Goal: Task Accomplishment & Management: Complete application form

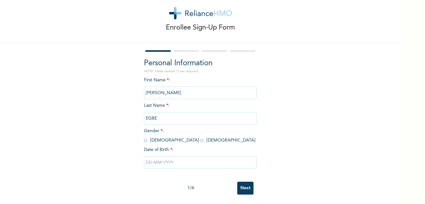
scroll to position [17, 0]
click at [144, 137] on input "radio" at bounding box center [145, 140] width 3 height 6
radio input "true"
click at [150, 159] on input "text" at bounding box center [200, 162] width 113 height 13
select select "8"
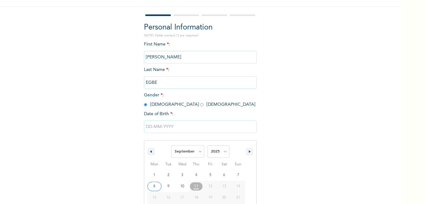
scroll to position [81, 0]
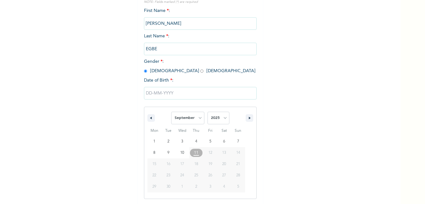
click at [150, 159] on button "15" at bounding box center [155, 163] width 14 height 11
click at [198, 118] on select "January February March April May June July August September October November De…" at bounding box center [187, 118] width 33 height 13
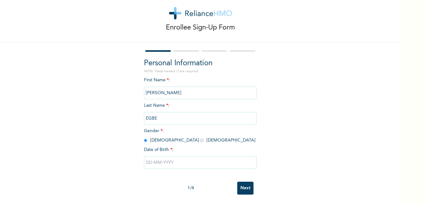
click at [340, 86] on div "Enrollee Sign-Up Form Personal Information NOTE: Fields marked (*) are required…" at bounding box center [200, 95] width 401 height 215
click at [170, 157] on input "text" at bounding box center [200, 162] width 113 height 13
select select "8"
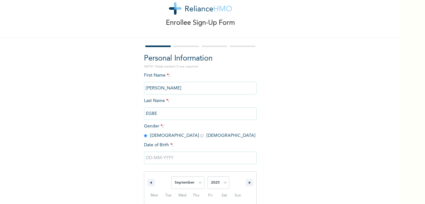
scroll to position [81, 0]
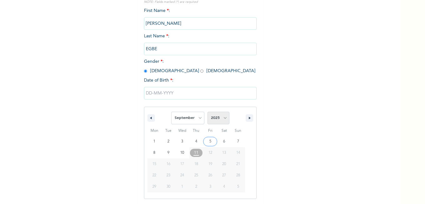
click at [224, 117] on select "2025 2024 2023 2022 2021 2020 2019 2018 2017 2016 2015 2014 2013 2012 2011 2010…" at bounding box center [219, 118] width 22 height 13
select select "1992"
click at [208, 112] on select "2025 2024 2023 2022 2021 2020 2019 2018 2017 2016 2015 2014 2013 2012 2011 2010…" at bounding box center [219, 118] width 22 height 13
click at [184, 92] on input "text" at bounding box center [200, 93] width 113 height 13
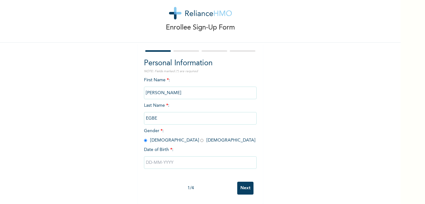
click at [149, 158] on input "text" at bounding box center [200, 162] width 113 height 13
select select "8"
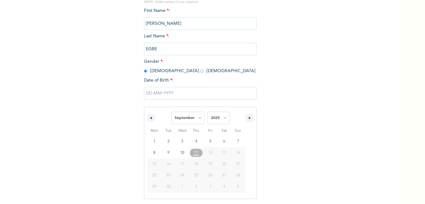
click at [181, 167] on span "17" at bounding box center [182, 163] width 4 height 11
click at [222, 118] on select "2025 2024 2023 2022 2021 2020 2019 2018 2017 2016 2015 2014 2013 2012 2011 2010…" at bounding box center [219, 118] width 22 height 13
select select "1992"
click at [208, 112] on select "2025 2024 2023 2022 2021 2020 2019 2018 2017 2016 2015 2014 2013 2012 2011 2010…" at bounding box center [219, 118] width 22 height 13
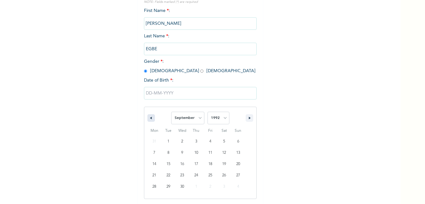
click at [150, 117] on button "button" at bounding box center [152, 118] width 8 height 8
click at [149, 119] on icon "button" at bounding box center [150, 118] width 3 height 3
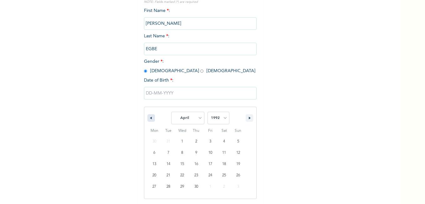
click at [149, 119] on icon "button" at bounding box center [150, 118] width 3 height 3
click at [199, 118] on select "January February March April May June July August September October November De…" at bounding box center [187, 118] width 33 height 13
select select "2"
click at [171, 112] on select "January February March April May June July August September October November De…" at bounding box center [187, 118] width 33 height 13
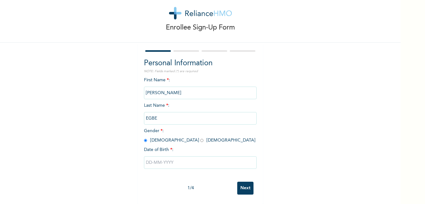
scroll to position [17, 0]
click at [239, 185] on input "Next" at bounding box center [245, 187] width 16 height 13
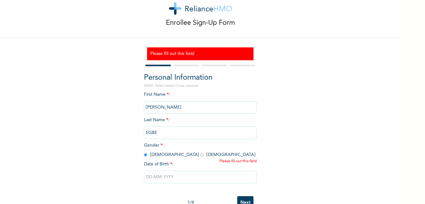
click at [401, 140] on div "Enrollee Sign-Up Form Please fill out this field Personal Information NOTE: Fie…" at bounding box center [212, 102] width 425 height 204
drag, startPoint x: 401, startPoint y: 140, endPoint x: 398, endPoint y: 164, distance: 24.0
click at [398, 164] on div "Enrollee Sign-Up Form Please fill out this field Personal Information NOTE: Fie…" at bounding box center [212, 102] width 425 height 204
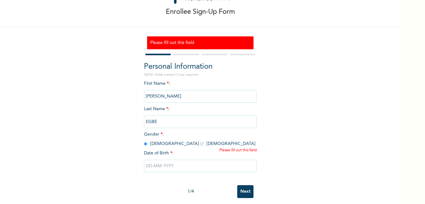
scroll to position [36, 0]
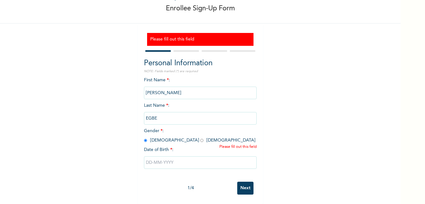
click at [155, 158] on input "text" at bounding box center [200, 162] width 113 height 13
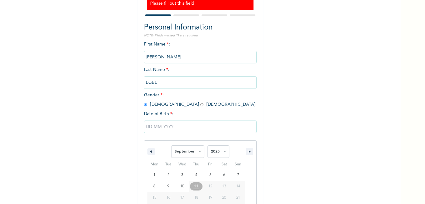
scroll to position [100, 0]
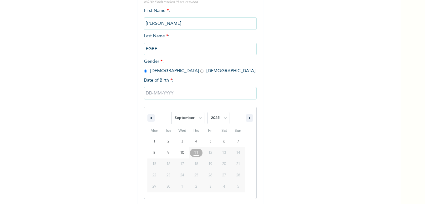
click at [180, 167] on span "17" at bounding box center [182, 163] width 4 height 11
click at [199, 119] on select "January February March April May June July August September October November De…" at bounding box center [187, 118] width 33 height 13
select select "2"
click at [171, 112] on select "January February March April May June July August September October November De…" at bounding box center [187, 118] width 33 height 13
click at [222, 118] on select "2025 2024 2023 2022 2021 2020 2019 2018 2017 2016 2015 2014 2013 2012 2011 2010…" at bounding box center [219, 118] width 22 height 13
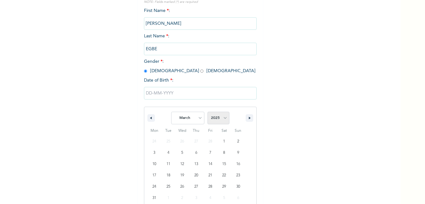
select select "1992"
click at [208, 112] on select "2025 2024 2023 2022 2021 2020 2019 2018 2017 2016 2015 2014 2013 2012 2011 2010…" at bounding box center [219, 118] width 22 height 13
click at [215, 86] on div "January February March April May June July August September October November De…" at bounding box center [200, 147] width 113 height 126
click at [249, 118] on icon "button" at bounding box center [250, 118] width 3 height 3
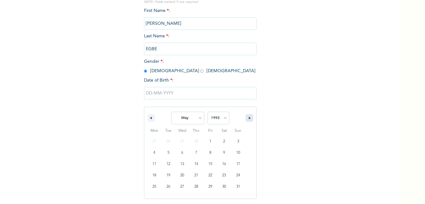
click at [249, 118] on icon "button" at bounding box center [250, 118] width 3 height 3
click at [149, 118] on icon "button" at bounding box center [150, 118] width 3 height 3
select select "4"
click at [157, 97] on input "text" at bounding box center [200, 93] width 113 height 13
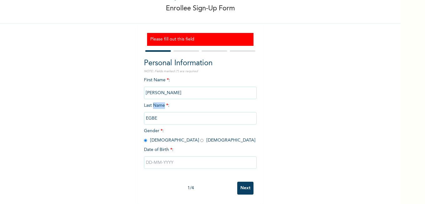
click at [157, 97] on div "First Name * : FRED Last Name * : EGBE Gender * : Male Female Date of Birth * :" at bounding box center [200, 127] width 113 height 101
drag, startPoint x: 157, startPoint y: 97, endPoint x: 222, endPoint y: 122, distance: 69.5
click at [222, 122] on div "First Name * : FRED Last Name * : EGBE Gender * : Male Female Date of Birth * :" at bounding box center [200, 127] width 113 height 101
click at [173, 158] on input "text" at bounding box center [200, 162] width 113 height 13
select select "8"
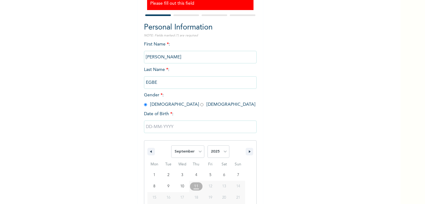
scroll to position [100, 0]
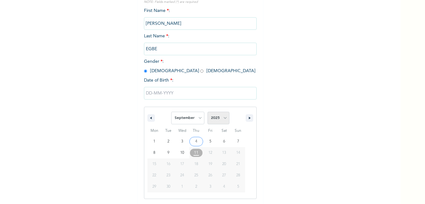
click at [220, 119] on select "2025 2024 2023 2022 2021 2020 2019 2018 2017 2016 2015 2014 2013 2012 2011 2010…" at bounding box center [219, 118] width 22 height 13
select select "1992"
click at [208, 112] on select "2025 2024 2023 2022 2021 2020 2019 2018 2017 2016 2015 2014 2013 2012 2011 2010…" at bounding box center [219, 118] width 22 height 13
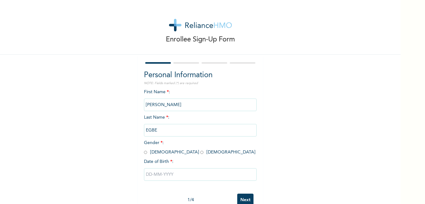
click at [149, 174] on input "text" at bounding box center [200, 174] width 113 height 13
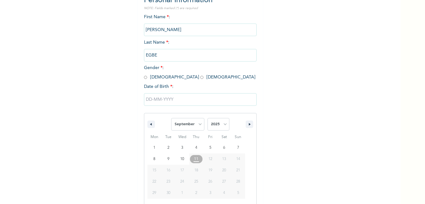
scroll to position [81, 0]
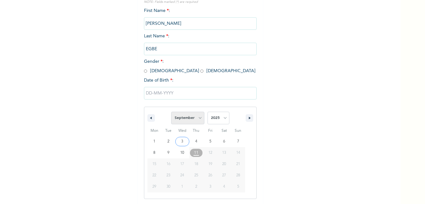
click at [196, 119] on select "January February March April May June July August September October November De…" at bounding box center [187, 118] width 33 height 13
select select "2"
click at [171, 112] on select "January February March April May June July August September October November De…" at bounding box center [187, 118] width 33 height 13
click at [222, 118] on select "2025 2024 2023 2022 2021 2020 2019 2018 2017 2016 2015 2014 2013 2012 2011 2010…" at bounding box center [219, 118] width 22 height 13
select select "1992"
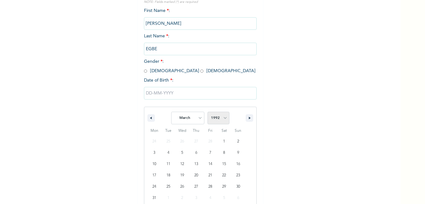
click at [208, 112] on select "2025 2024 2023 2022 2021 2020 2019 2018 2017 2016 2015 2014 2013 2012 2011 2010…" at bounding box center [219, 118] width 22 height 13
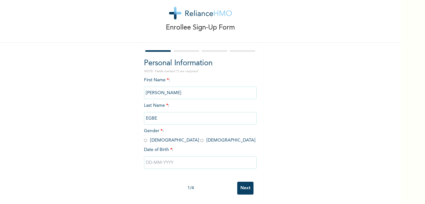
scroll to position [17, 0]
click at [174, 157] on input "text" at bounding box center [200, 162] width 113 height 13
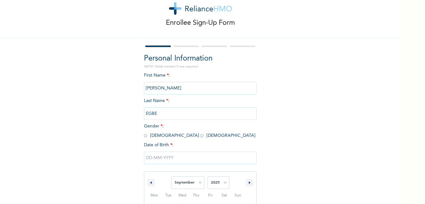
scroll to position [81, 0]
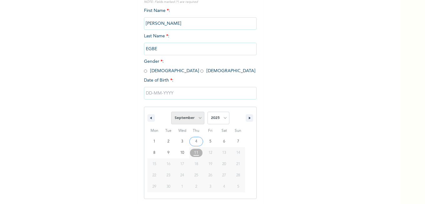
click at [197, 118] on select "January February March April May June July August September October November De…" at bounding box center [187, 118] width 33 height 13
click at [171, 112] on select "January February March April May June July August September October November De…" at bounding box center [187, 118] width 33 height 13
click at [249, 119] on icon "button" at bounding box center [250, 118] width 3 height 3
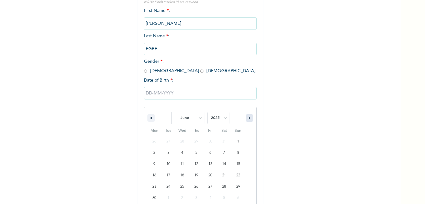
click at [249, 119] on icon "button" at bounding box center [250, 118] width 3 height 3
select select "7"
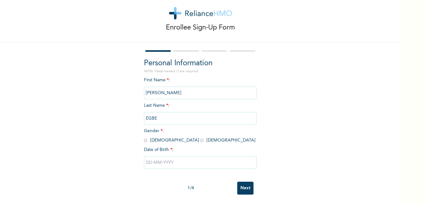
click at [144, 137] on input "radio" at bounding box center [145, 140] width 3 height 6
radio input "true"
click at [151, 160] on input "text" at bounding box center [200, 162] width 113 height 13
select select "8"
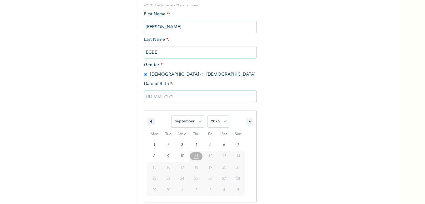
scroll to position [81, 0]
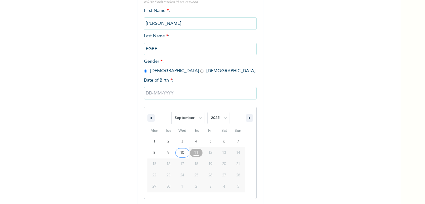
type input "[DATE]"
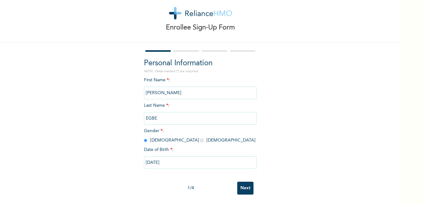
click at [166, 156] on input "[DATE]" at bounding box center [200, 162] width 113 height 13
select select "8"
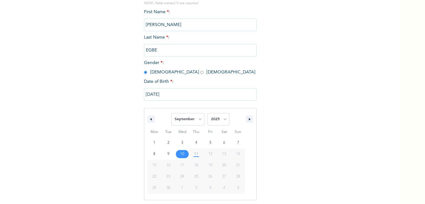
scroll to position [81, 0]
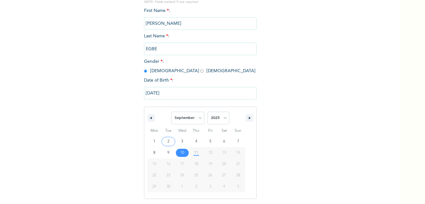
click at [173, 90] on input "[DATE]" at bounding box center [200, 93] width 113 height 13
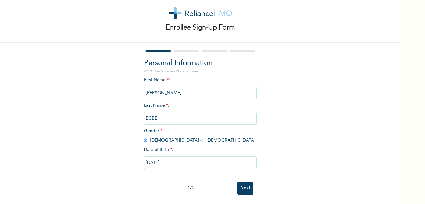
scroll to position [17, 0]
click at [168, 158] on input "[DATE]" at bounding box center [200, 162] width 113 height 13
select select "8"
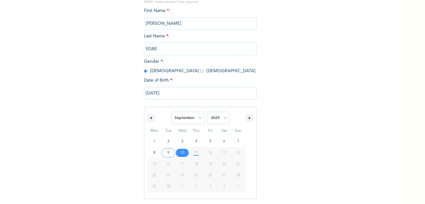
type input "[DATE]"
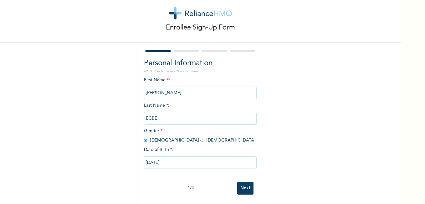
click at [168, 158] on input "[DATE]" at bounding box center [200, 162] width 113 height 13
select select "8"
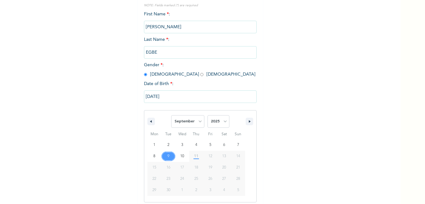
scroll to position [81, 0]
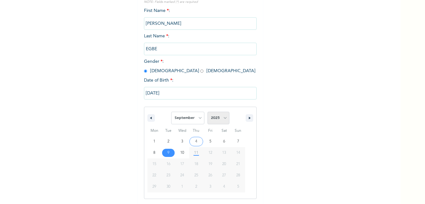
click at [222, 119] on select "2025 2024 2023 2022 2021 2020 2019 2018 2017 2016 2015 2014 2013 2012 2011 2010…" at bounding box center [219, 118] width 22 height 13
select select "1992"
click at [208, 112] on select "2025 2024 2023 2022 2021 2020 2019 2018 2017 2016 2015 2014 2013 2012 2011 2010…" at bounding box center [219, 118] width 22 height 13
click at [198, 118] on select "January February March April May June July August September October November De…" at bounding box center [187, 118] width 33 height 13
select select "2"
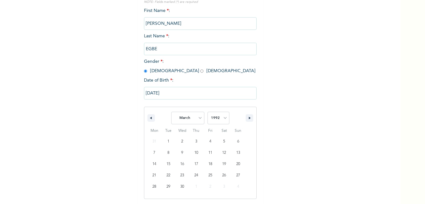
click at [171, 112] on select "January February March April May June July August September October November De…" at bounding box center [187, 118] width 33 height 13
click at [210, 90] on input "[DATE]" at bounding box center [200, 93] width 113 height 13
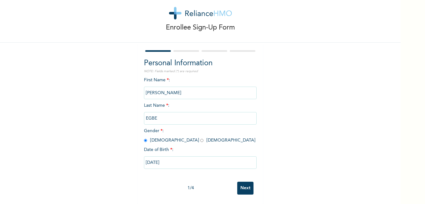
scroll to position [17, 0]
click at [189, 156] on input "[DATE]" at bounding box center [200, 162] width 113 height 13
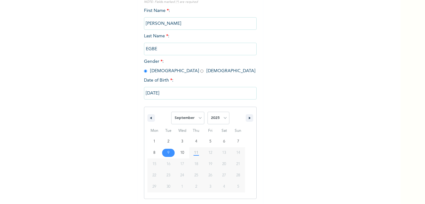
click at [189, 155] on span "11" at bounding box center [196, 152] width 14 height 8
click at [199, 118] on select "January February March April May June July August September October November De…" at bounding box center [187, 118] width 33 height 13
select select "2"
click at [171, 112] on select "January February March April May June July August September October November De…" at bounding box center [187, 118] width 33 height 13
click at [222, 120] on select "2025 2024 2023 2022 2021 2020 2019 2018 2017 2016 2015 2014 2013 2012 2011 2010…" at bounding box center [219, 118] width 22 height 13
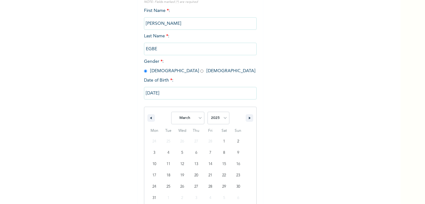
select select "1992"
click at [208, 112] on select "2025 2024 2023 2022 2021 2020 2019 2018 2017 2016 2015 2014 2013 2012 2011 2010…" at bounding box center [219, 118] width 22 height 13
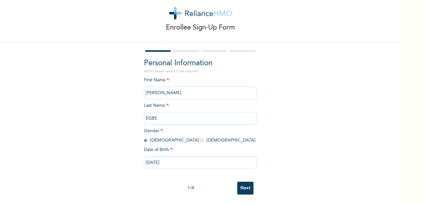
click at [177, 156] on input "[DATE]" at bounding box center [200, 162] width 113 height 13
select select "8"
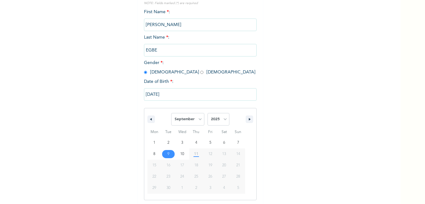
scroll to position [81, 0]
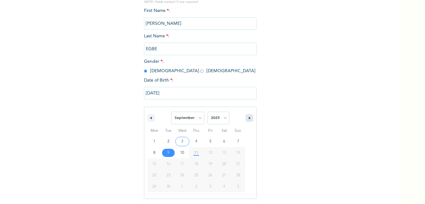
click at [249, 117] on icon "button" at bounding box center [250, 118] width 3 height 3
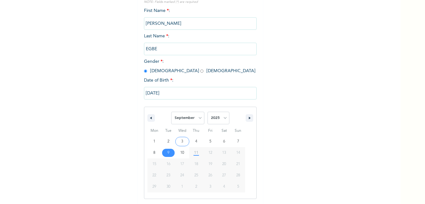
drag, startPoint x: 247, startPoint y: 117, endPoint x: 171, endPoint y: 92, distance: 79.8
click at [171, 92] on div "[DATE] January February March April May June July August September October Nove…" at bounding box center [200, 141] width 113 height 115
click at [171, 92] on input "[DATE]" at bounding box center [200, 93] width 113 height 13
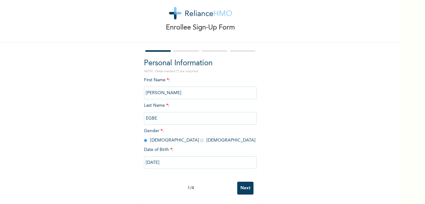
click at [174, 156] on input "[DATE]" at bounding box center [200, 162] width 113 height 13
select select "8"
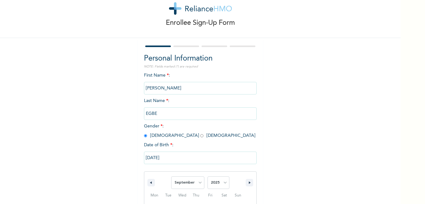
scroll to position [81, 0]
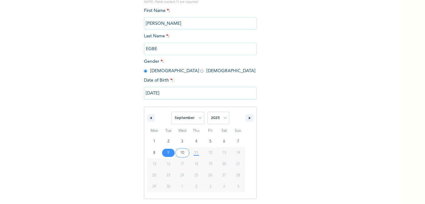
click at [174, 95] on input "[DATE]" at bounding box center [200, 93] width 113 height 13
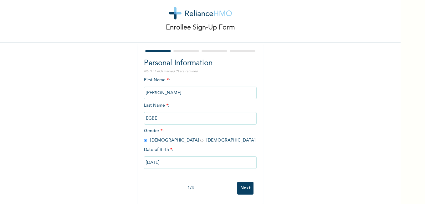
click at [170, 156] on input "[DATE]" at bounding box center [200, 162] width 113 height 13
select select "8"
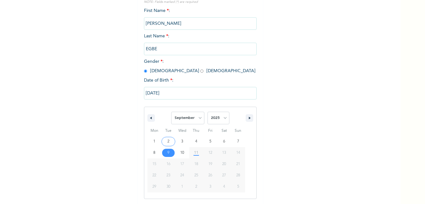
click at [175, 95] on input "[DATE]" at bounding box center [200, 93] width 113 height 13
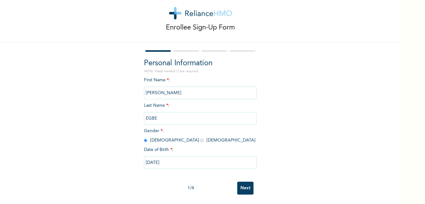
scroll to position [17, 0]
click at [171, 156] on input "[DATE]" at bounding box center [200, 162] width 113 height 13
select select "8"
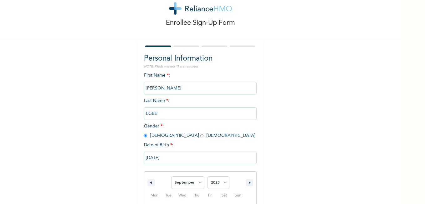
scroll to position [81, 0]
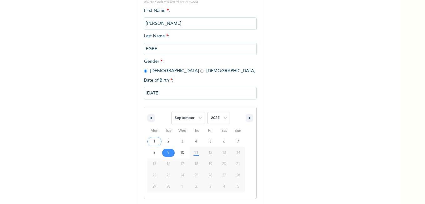
type input "[DATE]"
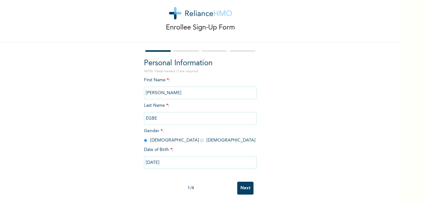
click at [184, 161] on input "[DATE]" at bounding box center [200, 162] width 113 height 13
select select "8"
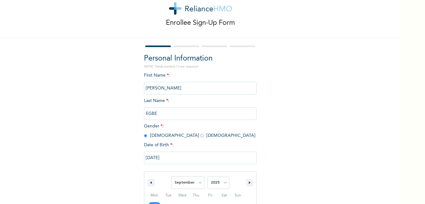
scroll to position [81, 0]
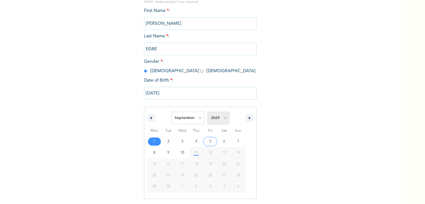
click at [225, 120] on select "2025 2024 2023 2022 2021 2020 2019 2018 2017 2016 2015 2014 2013 2012 2011 2010…" at bounding box center [219, 118] width 22 height 13
select select "1992"
click at [208, 112] on select "2025 2024 2023 2022 2021 2020 2019 2018 2017 2016 2015 2014 2013 2012 2011 2010…" at bounding box center [219, 118] width 22 height 13
click at [179, 91] on input "[DATE]" at bounding box center [200, 93] width 113 height 13
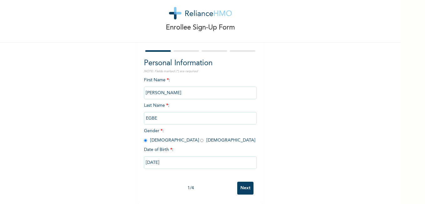
scroll to position [17, 0]
click at [207, 156] on input "[DATE]" at bounding box center [200, 162] width 113 height 13
select select "8"
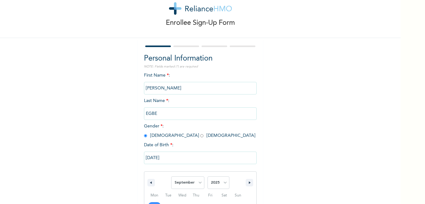
scroll to position [81, 0]
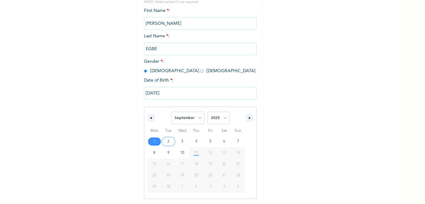
click at [164, 91] on input "[DATE]" at bounding box center [200, 93] width 113 height 13
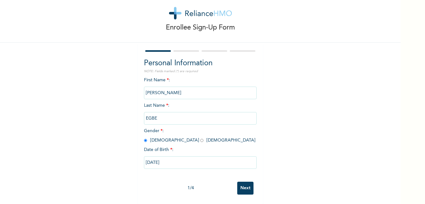
scroll to position [17, 0]
click at [190, 184] on div "1 / 4" at bounding box center [190, 187] width 93 height 7
click at [173, 156] on input "[DATE]" at bounding box center [200, 162] width 113 height 13
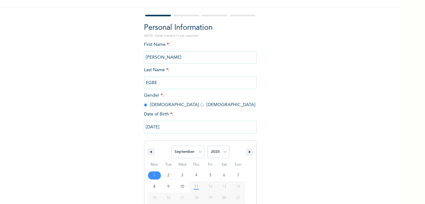
type input "[DATE]"
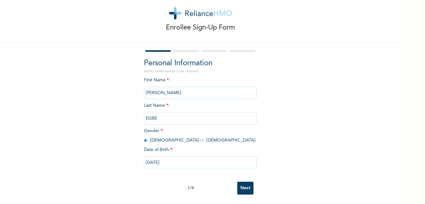
click at [158, 158] on input "[DATE]" at bounding box center [200, 162] width 113 height 13
select select "8"
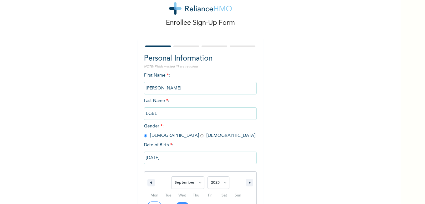
scroll to position [81, 0]
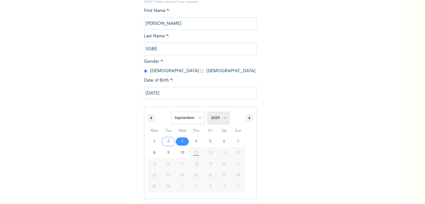
click at [223, 118] on select "2025 2024 2023 2022 2021 2020 2019 2018 2017 2016 2015 2014 2013 2012 2011 2010…" at bounding box center [219, 118] width 22 height 13
select select "1989"
click at [208, 112] on select "2025 2024 2023 2022 2021 2020 2019 2018 2017 2016 2015 2014 2013 2012 2011 2010…" at bounding box center [219, 118] width 22 height 13
click at [209, 95] on input "[DATE]" at bounding box center [200, 93] width 113 height 13
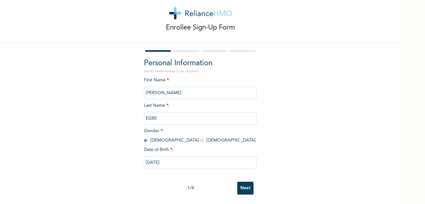
scroll to position [17, 0]
click at [174, 156] on input "[DATE]" at bounding box center [200, 162] width 113 height 13
select select "8"
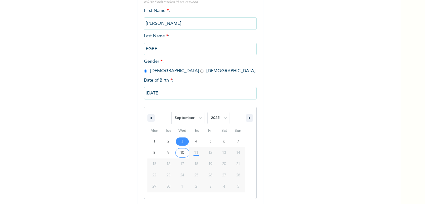
type input "[DATE]"
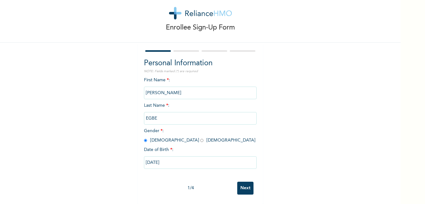
click at [170, 160] on input "[DATE]" at bounding box center [200, 162] width 113 height 13
select select "8"
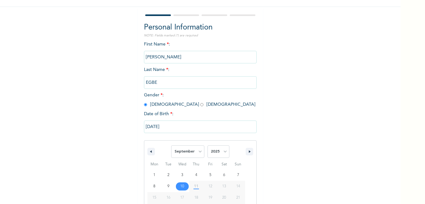
type input "[DATE]"
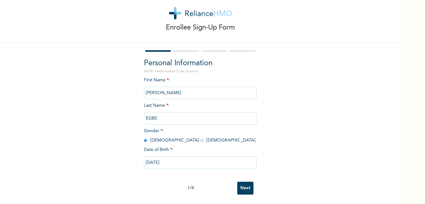
click at [155, 158] on input "[DATE]" at bounding box center [200, 162] width 113 height 13
select select "8"
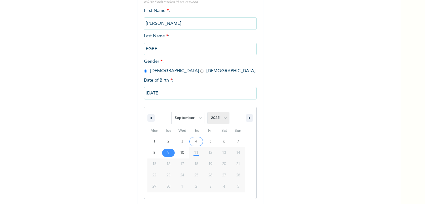
click at [222, 118] on select "2025 2024 2023 2022 2021 2020 2019 2018 2017 2016 2015 2014 2013 2012 2011 2010…" at bounding box center [219, 118] width 22 height 13
select select "1992"
click at [208, 112] on select "2025 2024 2023 2022 2021 2020 2019 2018 2017 2016 2015 2014 2013 2012 2011 2010…" at bounding box center [219, 118] width 22 height 13
click at [184, 96] on input "[DATE]" at bounding box center [200, 93] width 113 height 13
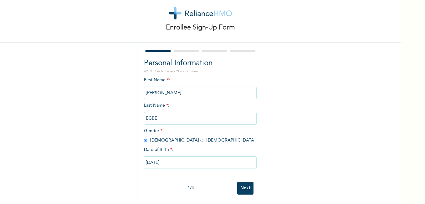
click at [163, 159] on input "[DATE]" at bounding box center [200, 162] width 113 height 13
select select "8"
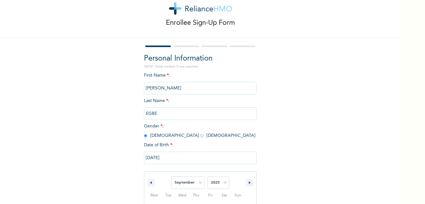
scroll to position [81, 0]
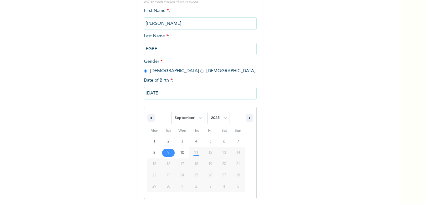
click at [163, 159] on button "16" at bounding box center [169, 163] width 14 height 11
click at [167, 92] on input "[DATE]" at bounding box center [200, 93] width 113 height 13
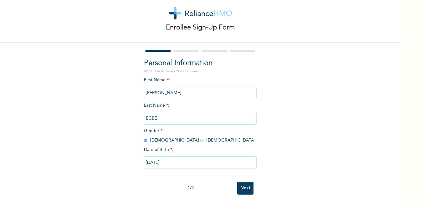
click at [167, 92] on input "[PERSON_NAME]" at bounding box center [200, 92] width 113 height 13
click at [167, 160] on input "[DATE]" at bounding box center [200, 162] width 113 height 13
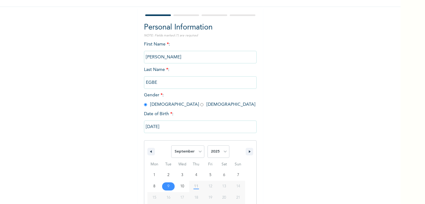
scroll to position [81, 0]
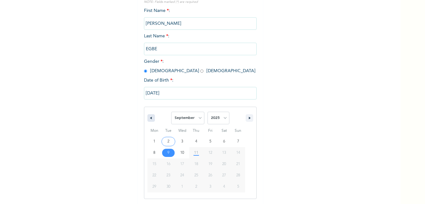
click at [149, 119] on icon "button" at bounding box center [150, 118] width 3 height 3
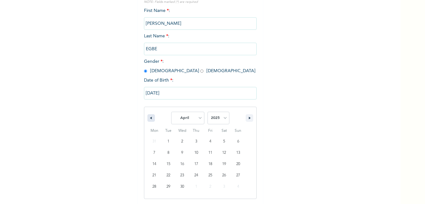
click at [149, 119] on icon "button" at bounding box center [150, 118] width 3 height 3
select select "11"
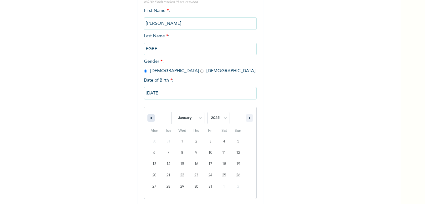
select select "2024"
click at [149, 119] on icon "button" at bounding box center [150, 118] width 3 height 3
select select "10"
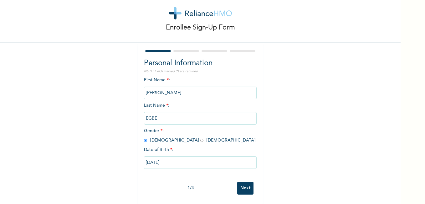
click at [295, 120] on div "Enrollee Sign-Up Form Personal Information NOTE: Fields marked (*) are required…" at bounding box center [200, 95] width 401 height 215
click at [239, 181] on input "Next" at bounding box center [245, 187] width 16 height 13
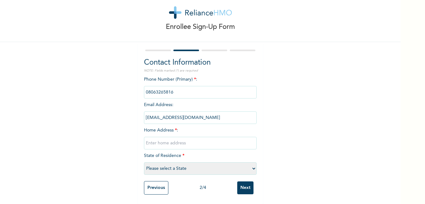
click at [170, 143] on input "text" at bounding box center [200, 143] width 113 height 13
type input "OSAPA LONDON LEKKI LAGOS"
select select "25"
click at [246, 184] on input "Next" at bounding box center [245, 187] width 16 height 13
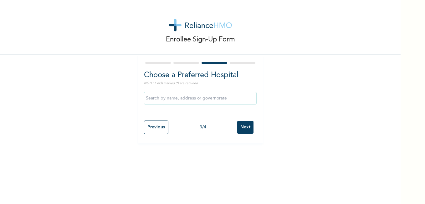
click at [212, 102] on input "text" at bounding box center [200, 98] width 113 height 13
click at [200, 97] on input "[GEOGRAPHIC_DATA]" at bounding box center [200, 98] width 113 height 13
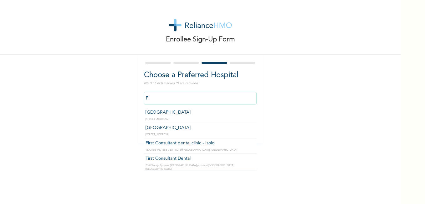
type input "F"
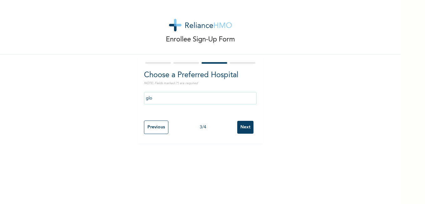
drag, startPoint x: 255, startPoint y: 122, endPoint x: 190, endPoint y: 101, distance: 68.5
click at [190, 101] on div "Choose a Preferred Hospital NOTE: Fields marked (*) are required glo Previous 3…" at bounding box center [200, 98] width 125 height 89
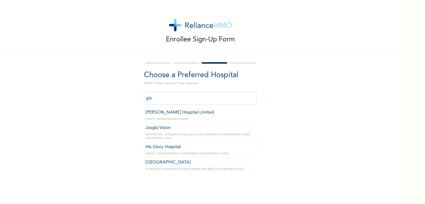
click at [190, 101] on input "glo" at bounding box center [200, 98] width 113 height 13
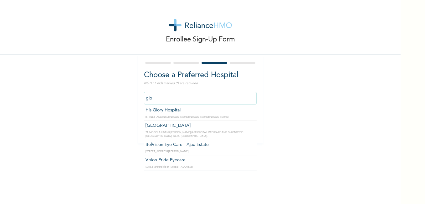
scroll to position [12, 0]
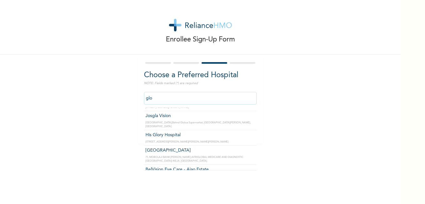
click at [163, 101] on input "glo" at bounding box center [200, 98] width 113 height 13
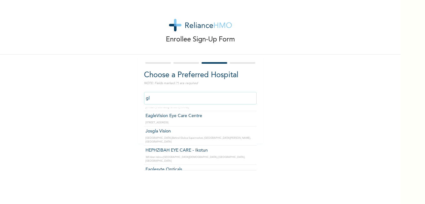
type input "g"
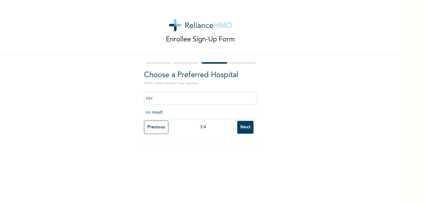
scroll to position [0, 0]
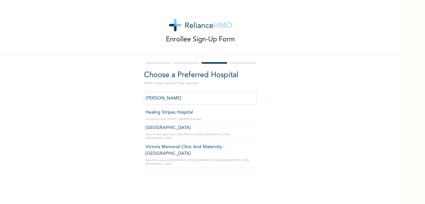
type input "Healing Stripes Hospital"
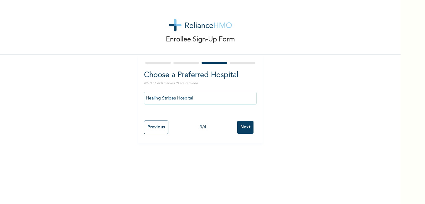
click at [245, 127] on input "Next" at bounding box center [245, 127] width 16 height 13
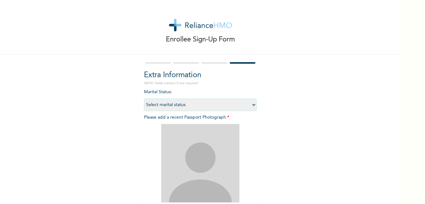
click at [206, 158] on img at bounding box center [200, 163] width 78 height 78
click at [252, 106] on select "Select marital status [DEMOGRAPHIC_DATA] Married [DEMOGRAPHIC_DATA] Widow/[DEMO…" at bounding box center [200, 104] width 113 height 13
select select "2"
click at [144, 98] on select "Select marital status [DEMOGRAPHIC_DATA] Married [DEMOGRAPHIC_DATA] Widow/[DEMO…" at bounding box center [200, 104] width 113 height 13
drag, startPoint x: 406, startPoint y: 129, endPoint x: 398, endPoint y: 136, distance: 10.5
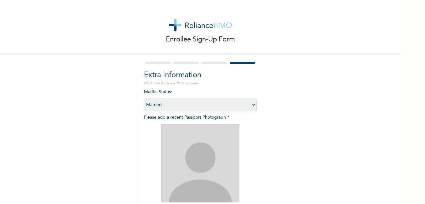
click at [398, 136] on div "Enrollee Sign-Up Form Extra Information NOTE: Fields marked (*) are required Ma…" at bounding box center [212, 102] width 425 height 204
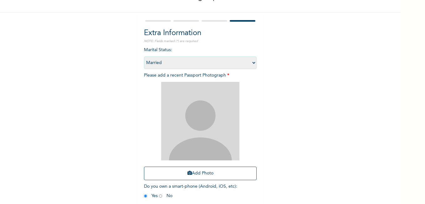
scroll to position [44, 0]
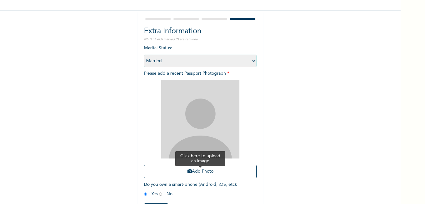
click at [213, 169] on button "Add Photo" at bounding box center [200, 170] width 113 height 13
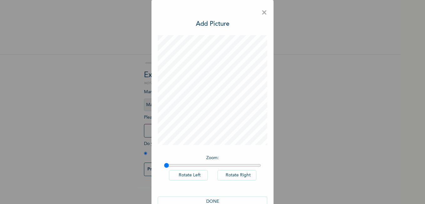
scroll to position [15, 0]
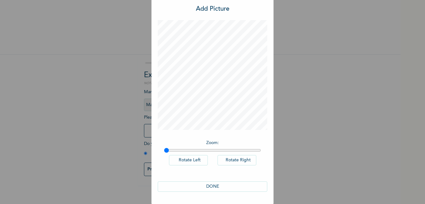
click at [212, 189] on button "DONE" at bounding box center [213, 186] width 110 height 10
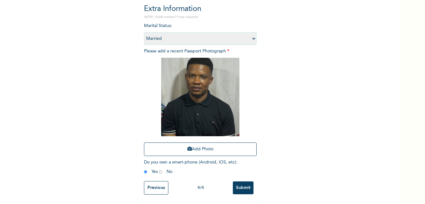
scroll to position [71, 0]
click at [241, 184] on input "Submit" at bounding box center [243, 187] width 21 height 13
